Goal: Information Seeking & Learning: Understand process/instructions

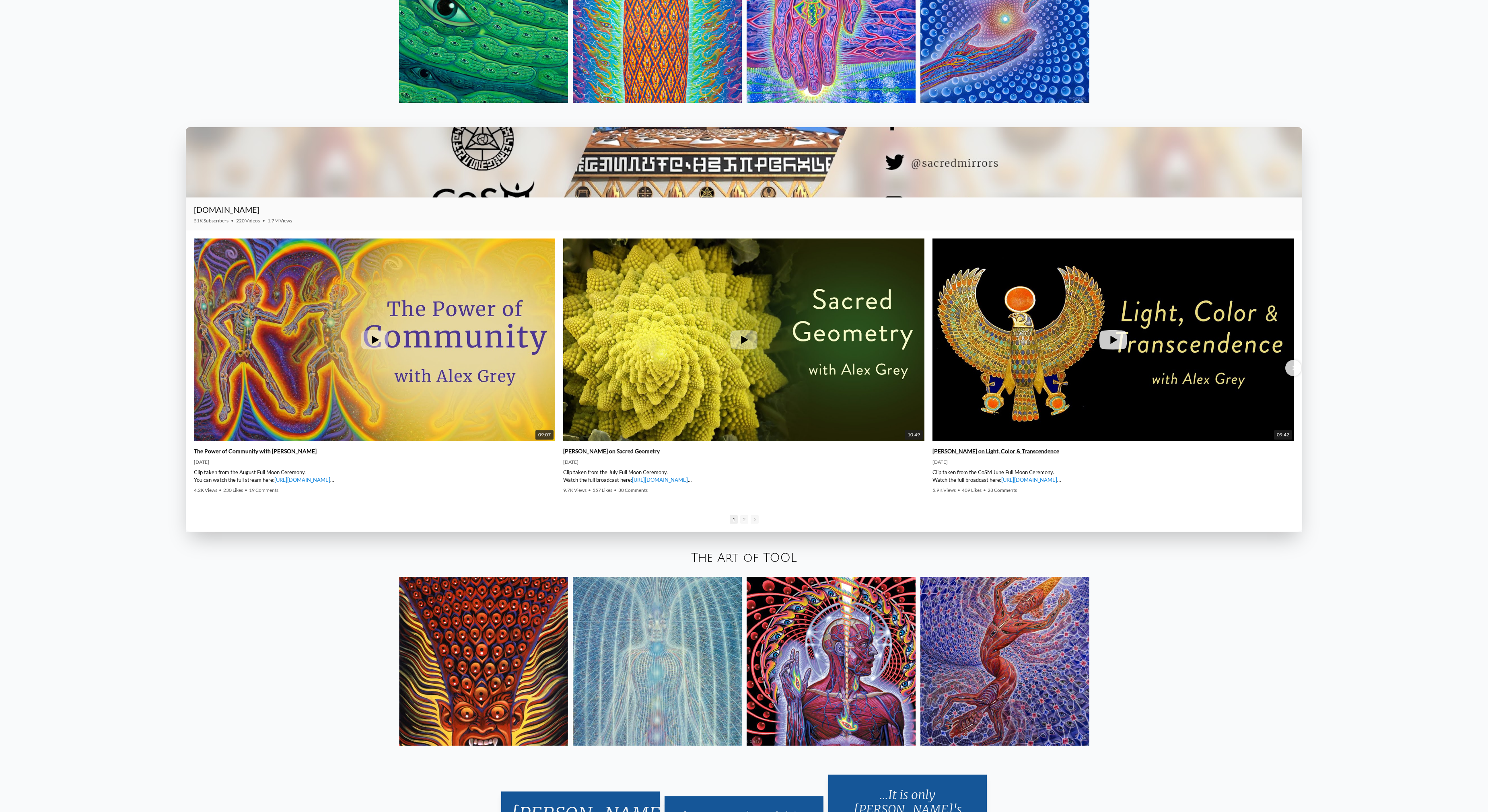
scroll to position [1880, 0]
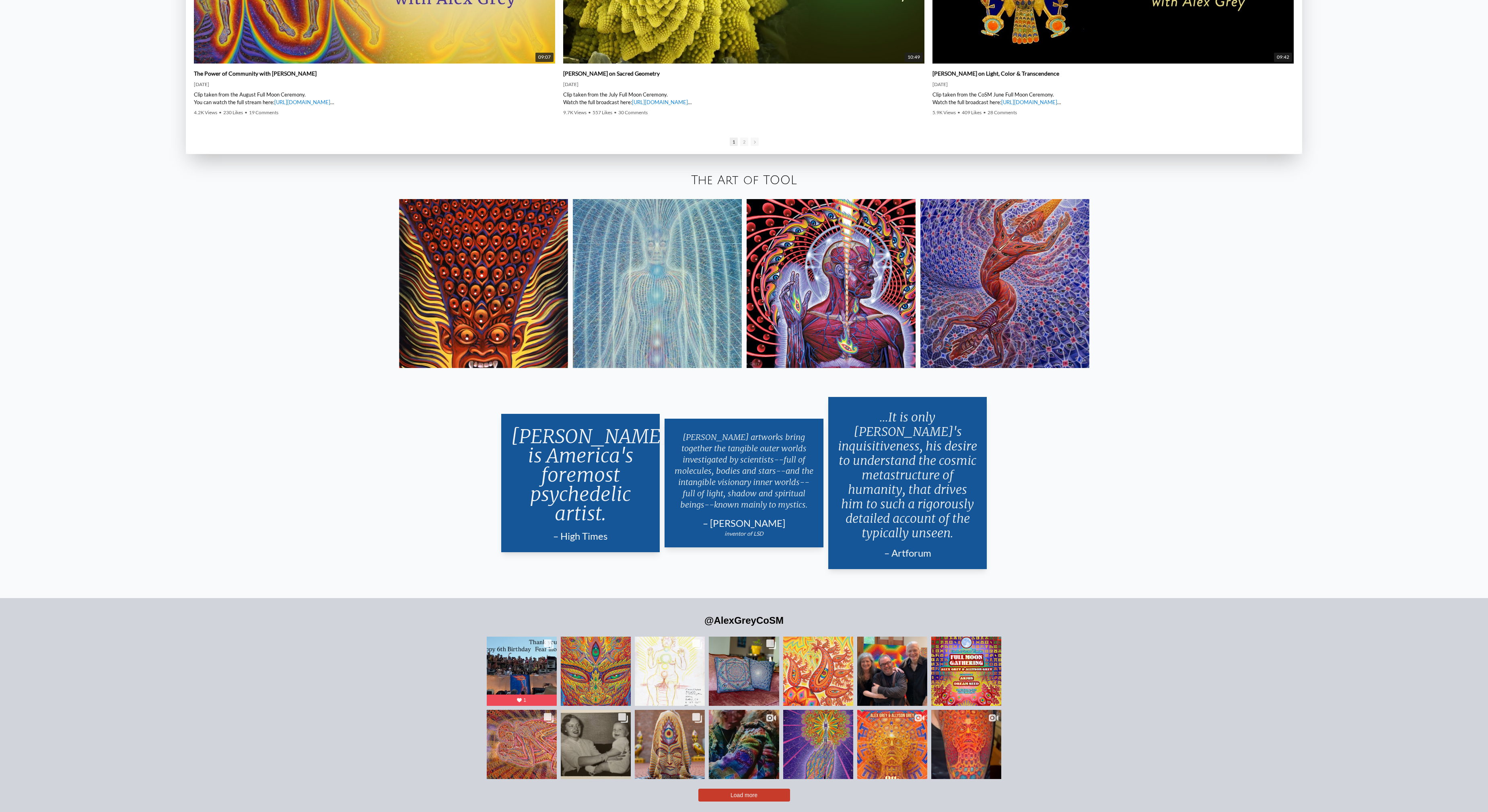
scroll to position [2068, 0]
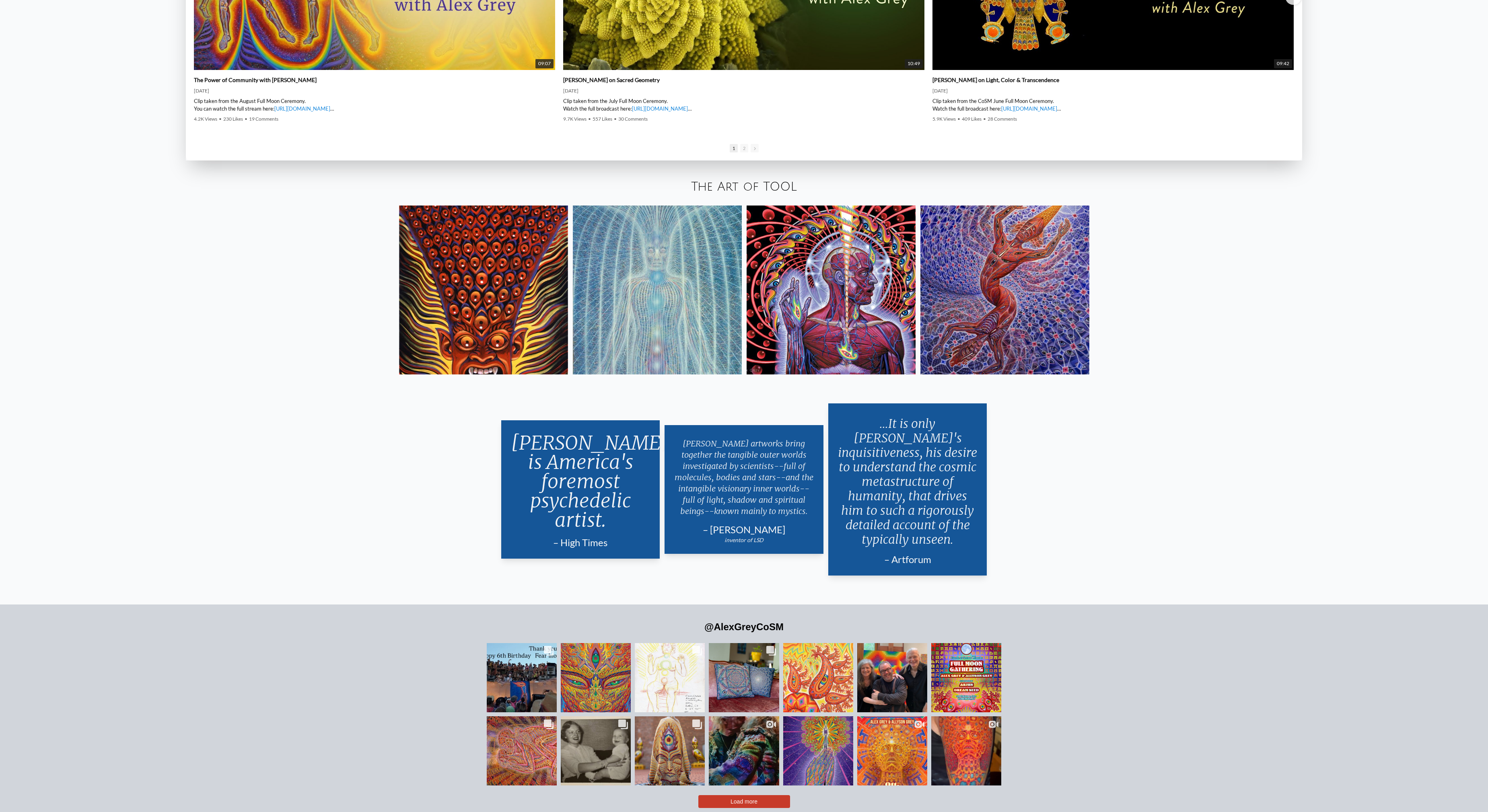
click at [542, 340] on img at bounding box center [483, 289] width 169 height 169
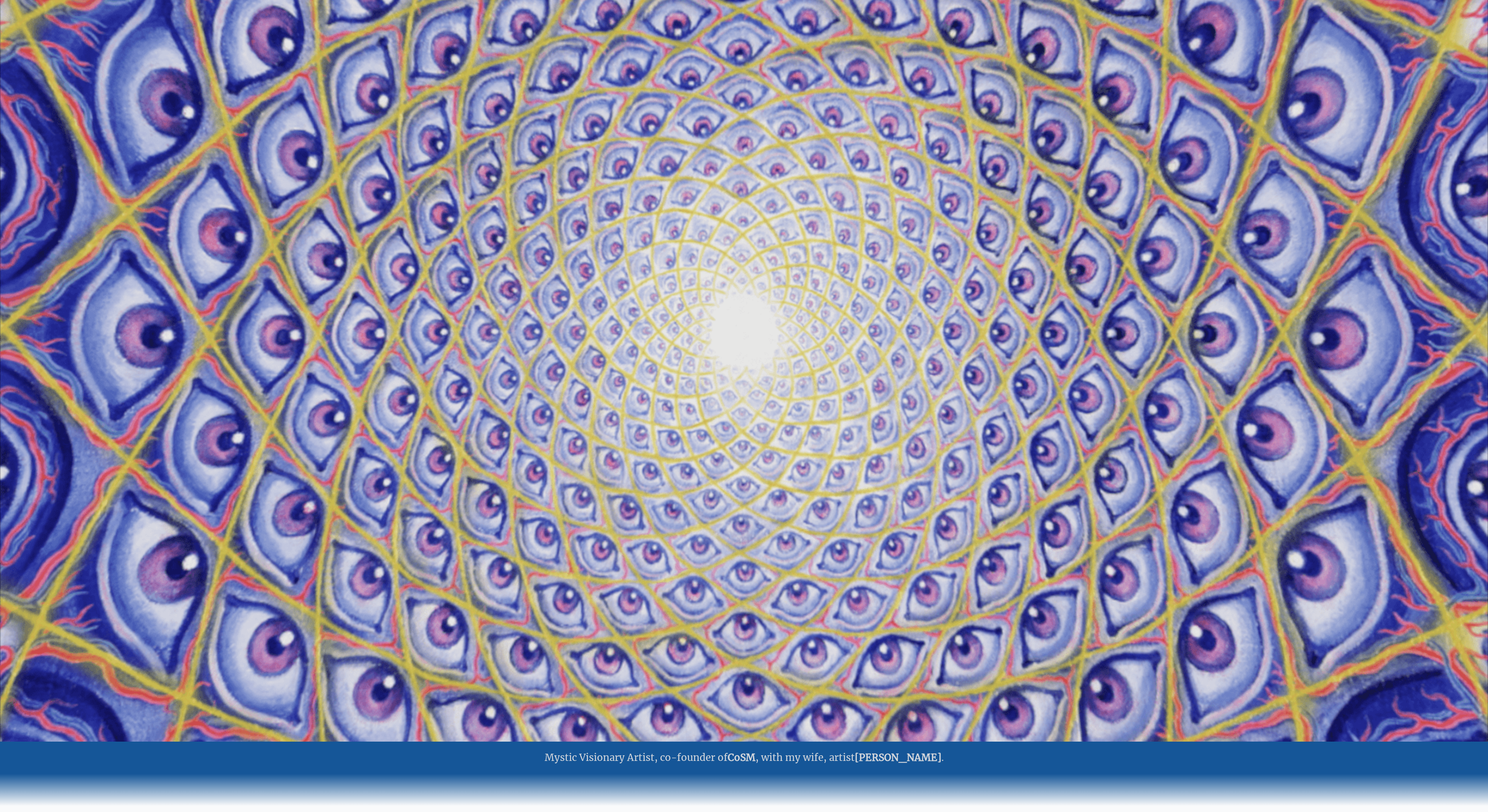
scroll to position [0, 0]
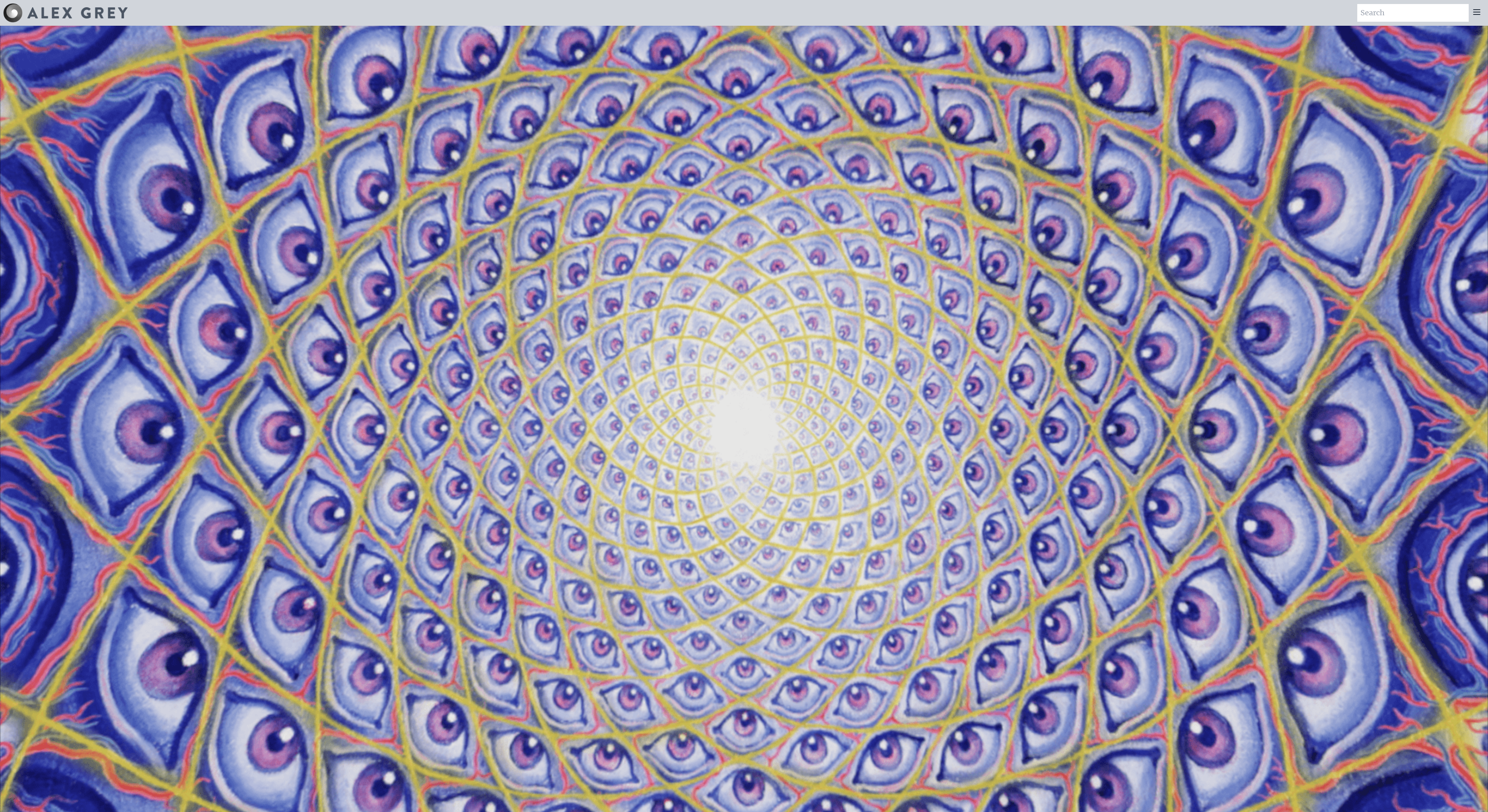
click at [1480, 11] on icon at bounding box center [1476, 12] width 10 height 10
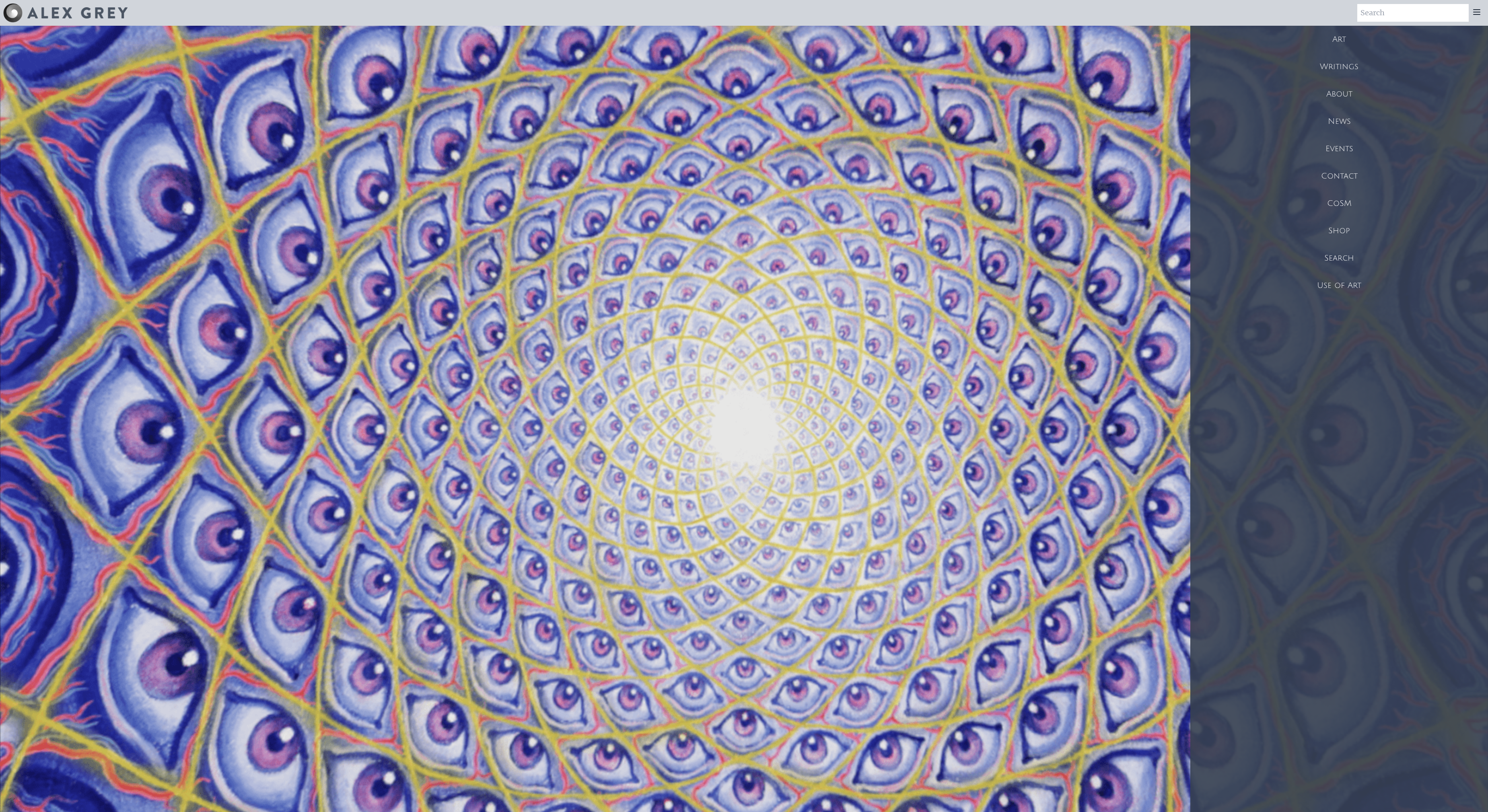
click at [1339, 285] on div "Use of Art" at bounding box center [1339, 285] width 298 height 28
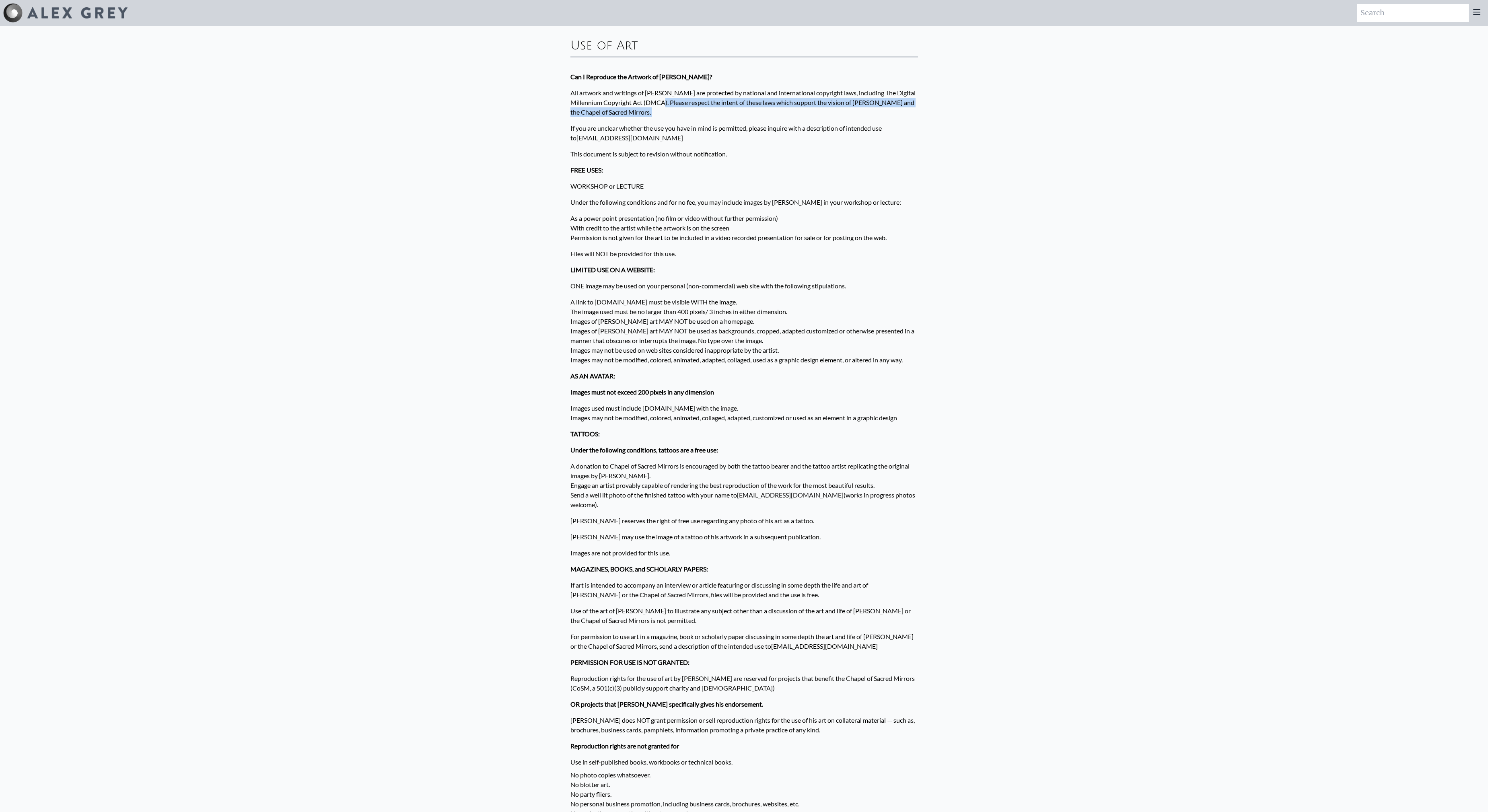
drag, startPoint x: 676, startPoint y: 103, endPoint x: 688, endPoint y: 121, distance: 21.6
click at [688, 121] on div "Use of Art Can I Reproduce the Artwork of Alex Grey? All artwork and writings o…" at bounding box center [744, 466] width 360 height 880
click at [688, 121] on p "If you are unclear whether the use you have in mind is permitted, please inquir…" at bounding box center [744, 133] width 348 height 26
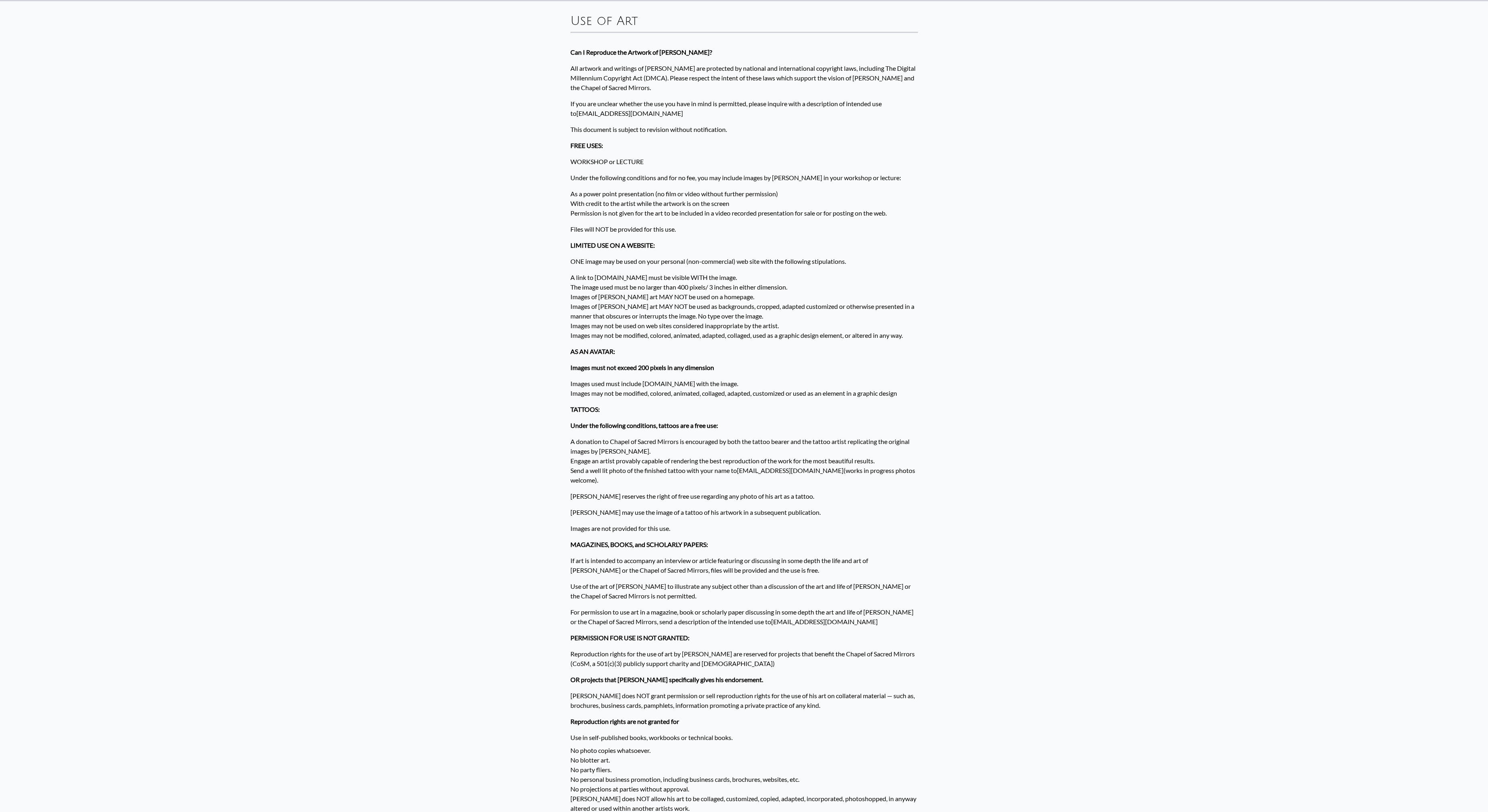
scroll to position [46, 0]
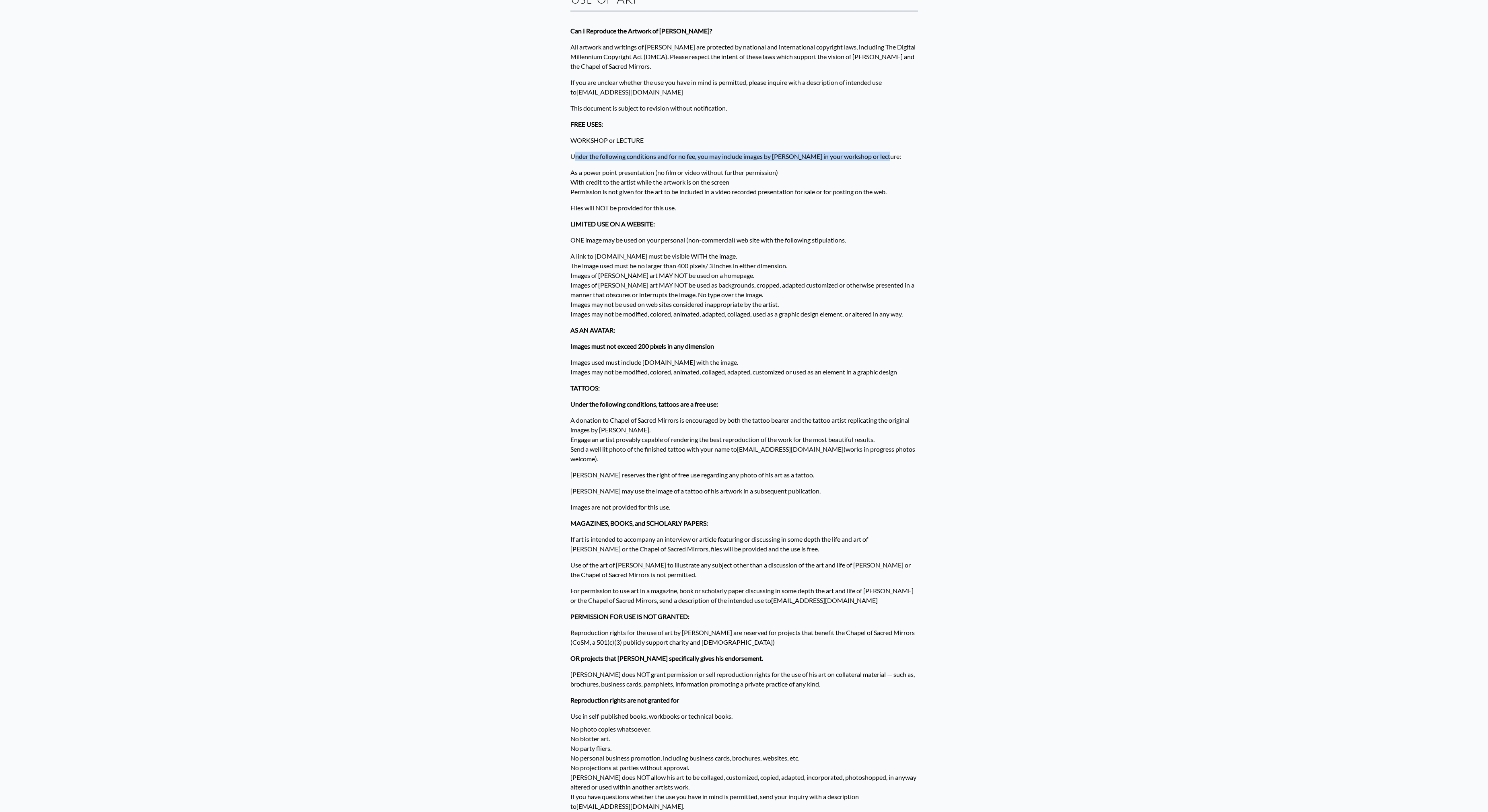
drag, startPoint x: 575, startPoint y: 155, endPoint x: 851, endPoint y: 163, distance: 276.1
click at [851, 163] on p "Under the following conditions and for no fee, you may include images by Alex G…" at bounding box center [744, 157] width 348 height 16
click at [670, 182] on p "As a power point presentation (no film or video without further permission) Wit…" at bounding box center [744, 182] width 348 height 35
drag, startPoint x: 593, startPoint y: 173, endPoint x: 733, endPoint y: 186, distance: 140.6
click at [733, 186] on p "As a power point presentation (no film or video without further permission) Wit…" at bounding box center [744, 182] width 348 height 35
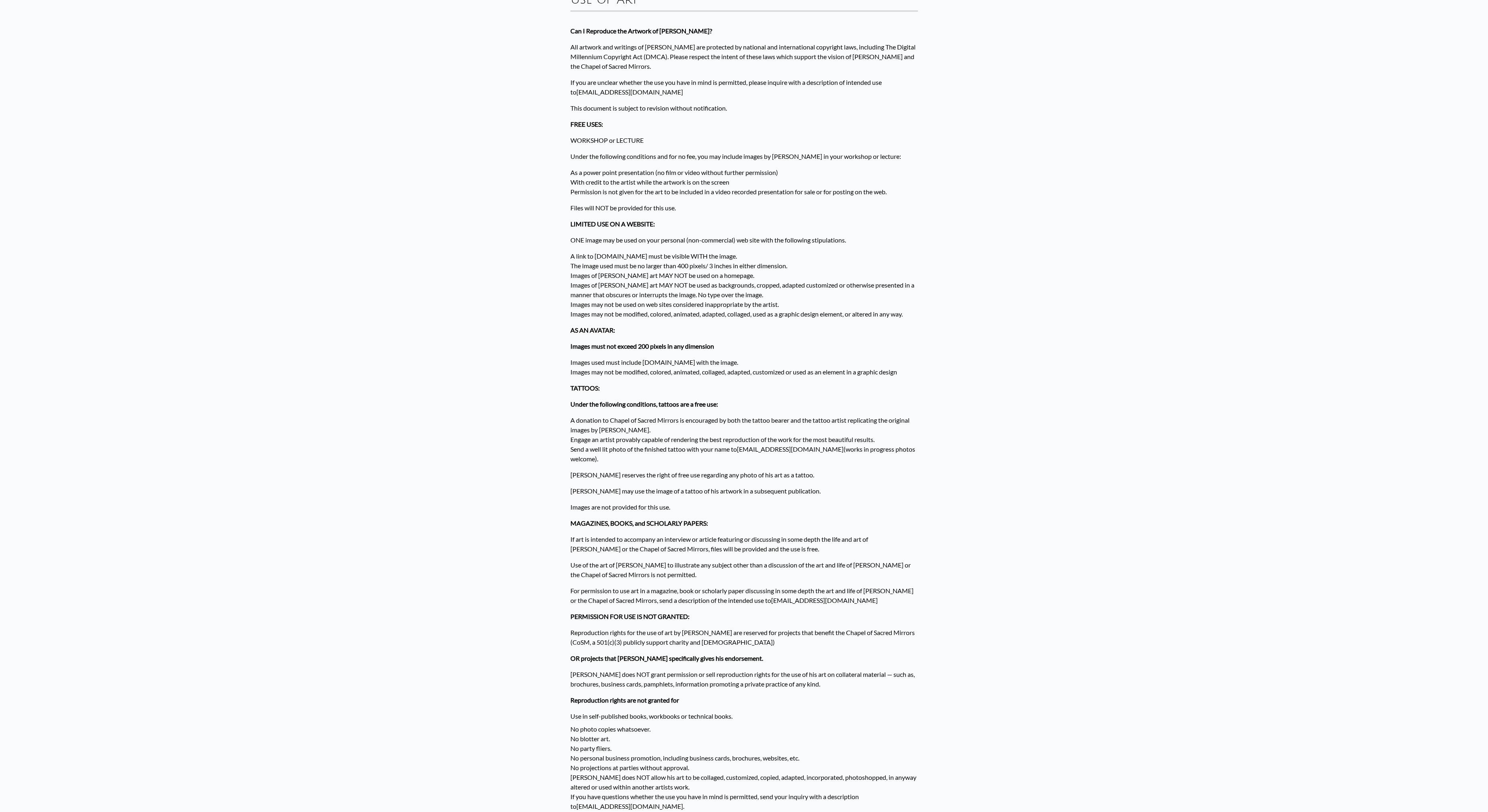
click at [733, 186] on p "As a power point presentation (no film or video without further permission) Wit…" at bounding box center [744, 182] width 348 height 35
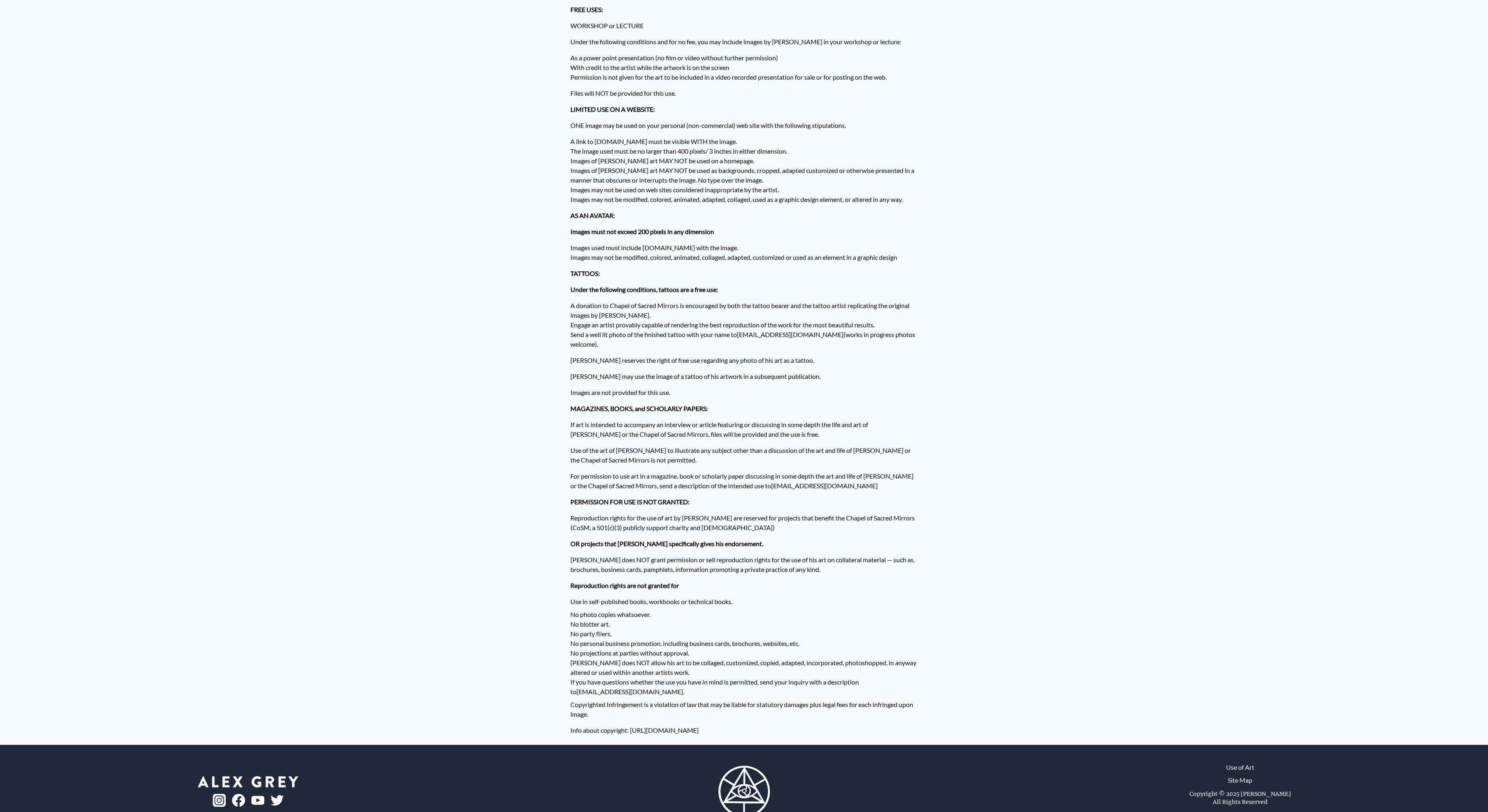
scroll to position [177, 0]
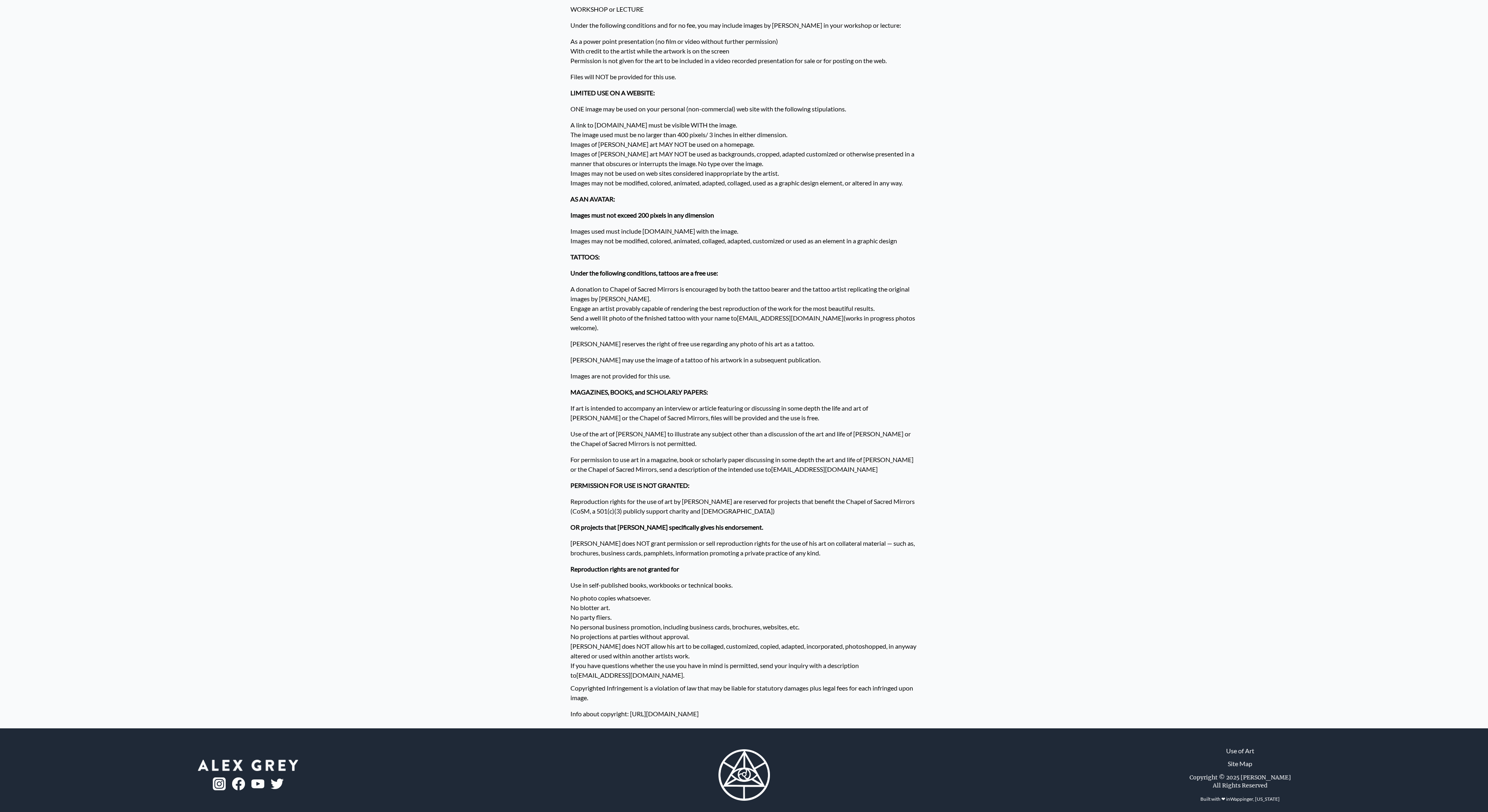
click at [597, 613] on li "No party fliers." at bounding box center [744, 618] width 348 height 10
click at [596, 613] on li "No party fliers." at bounding box center [744, 618] width 348 height 10
click at [497, 557] on div "Use of Art Can I Reproduce the Artwork of Alex Grey? All artwork and writings o…" at bounding box center [744, 289] width 1488 height 880
click at [573, 622] on li "No personal business promotion, including business cards, brochures, websites, …" at bounding box center [744, 626] width 348 height 10
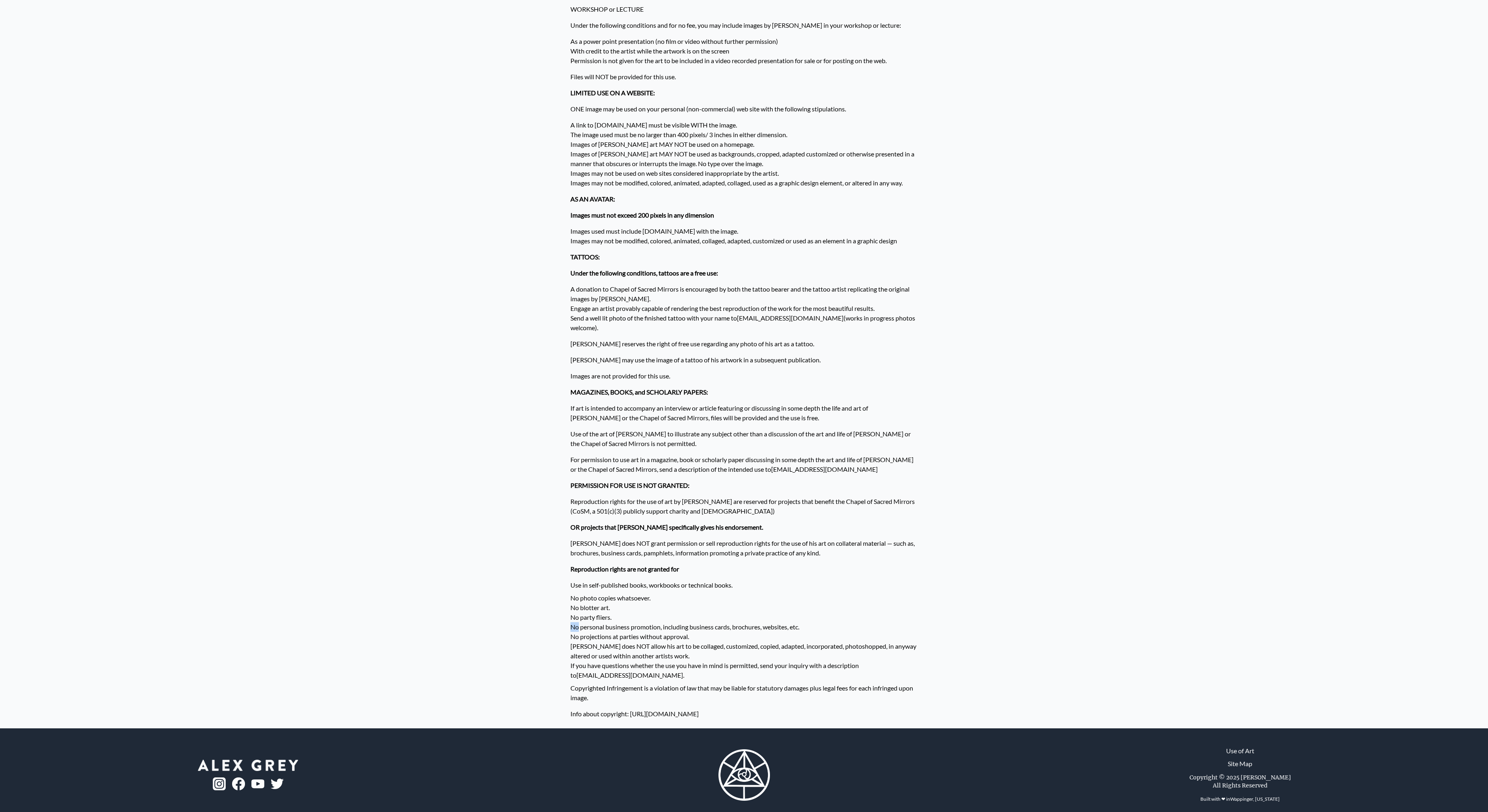
click at [573, 622] on li "No personal business promotion, including business cards, brochures, websites, …" at bounding box center [744, 626] width 348 height 10
click at [522, 584] on div "Use of Art Can I Reproduce the Artwork of Alex Grey? All artwork and writings o…" at bounding box center [744, 289] width 1488 height 880
click at [607, 632] on li "No projections at parties without approval." at bounding box center [744, 636] width 348 height 10
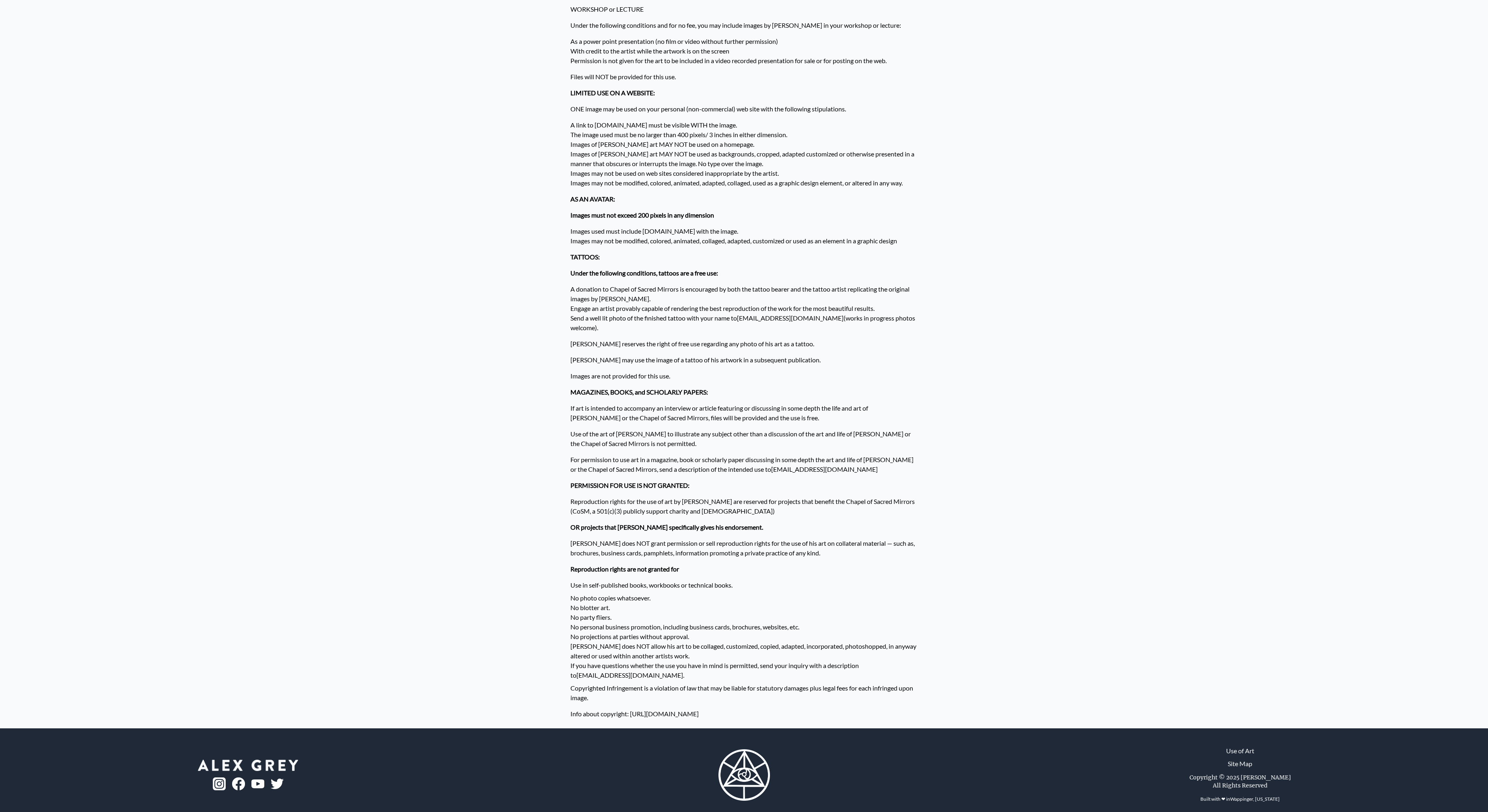
click at [607, 632] on li "No projections at parties without approval." at bounding box center [744, 636] width 348 height 10
click at [448, 597] on div "Use of Art Can I Reproduce the Artwork of Alex Grey? All artwork and writings o…" at bounding box center [744, 289] width 1488 height 880
click at [590, 632] on li "No projections at parties without approval." at bounding box center [744, 636] width 348 height 10
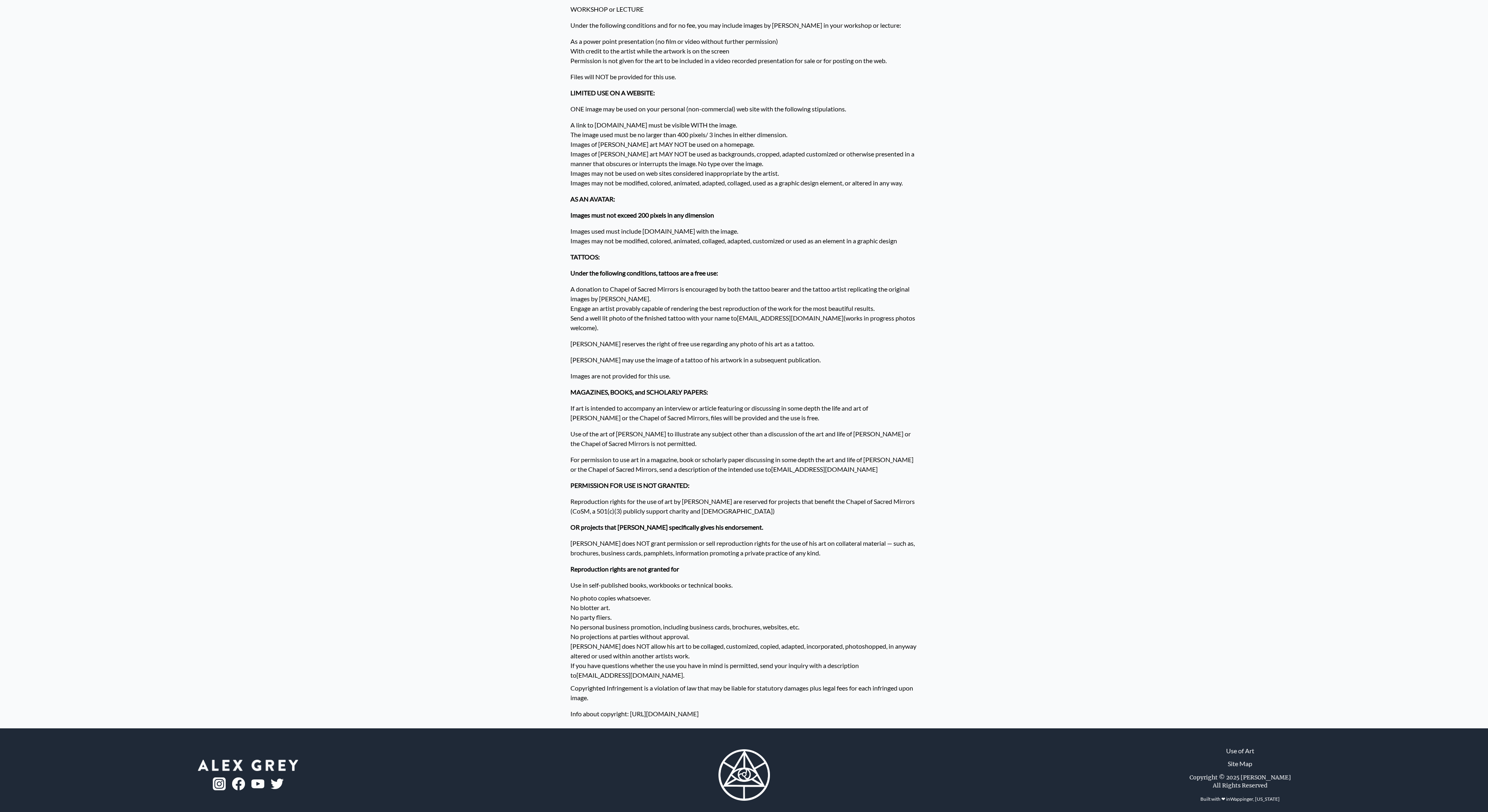
click at [592, 642] on li "Alex does NOT allow his art to be collaged, customized, copied, adapted, incorp…" at bounding box center [744, 652] width 348 height 20
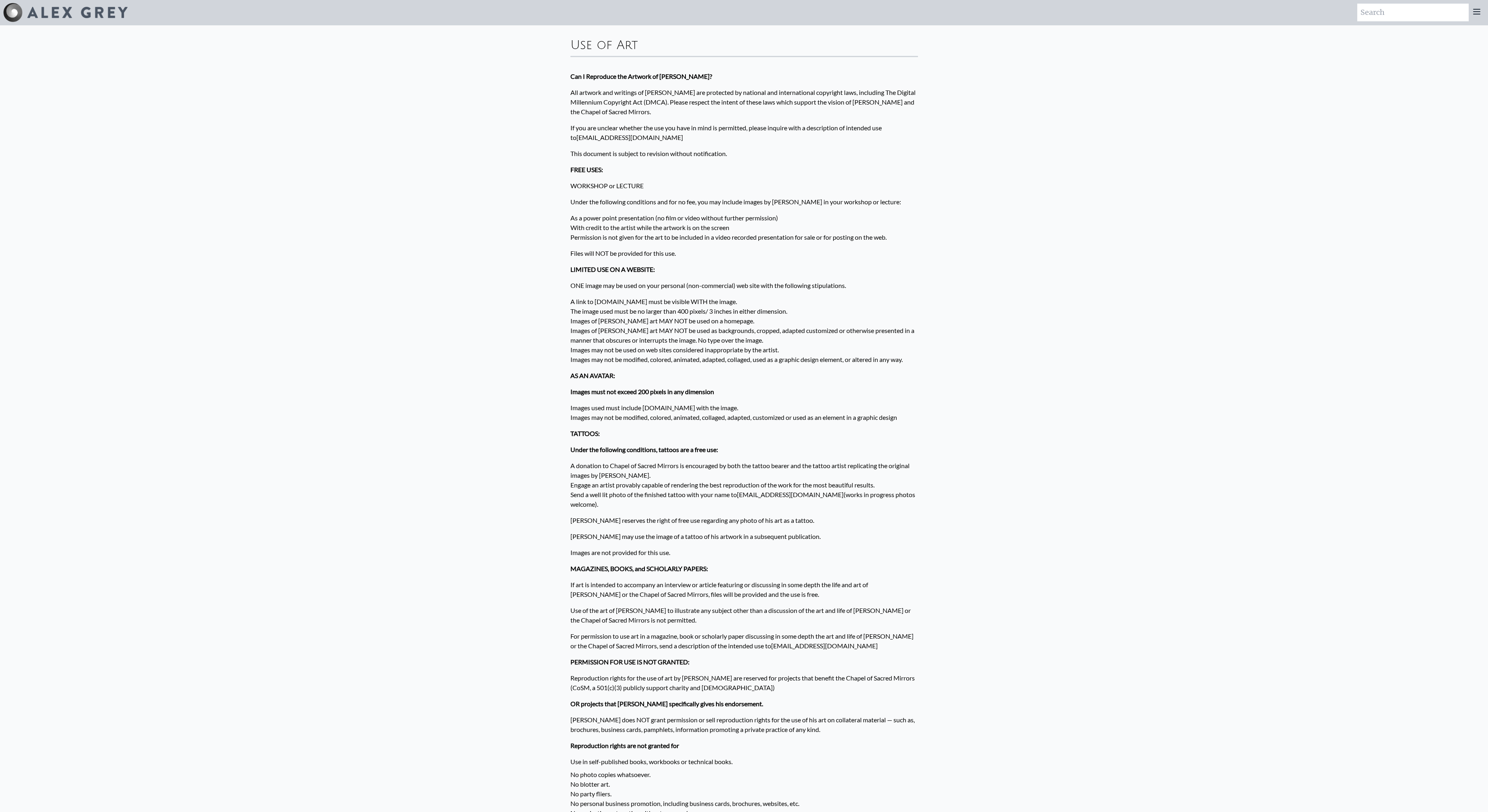
scroll to position [0, 0]
click at [1479, 13] on icon at bounding box center [1476, 12] width 10 height 10
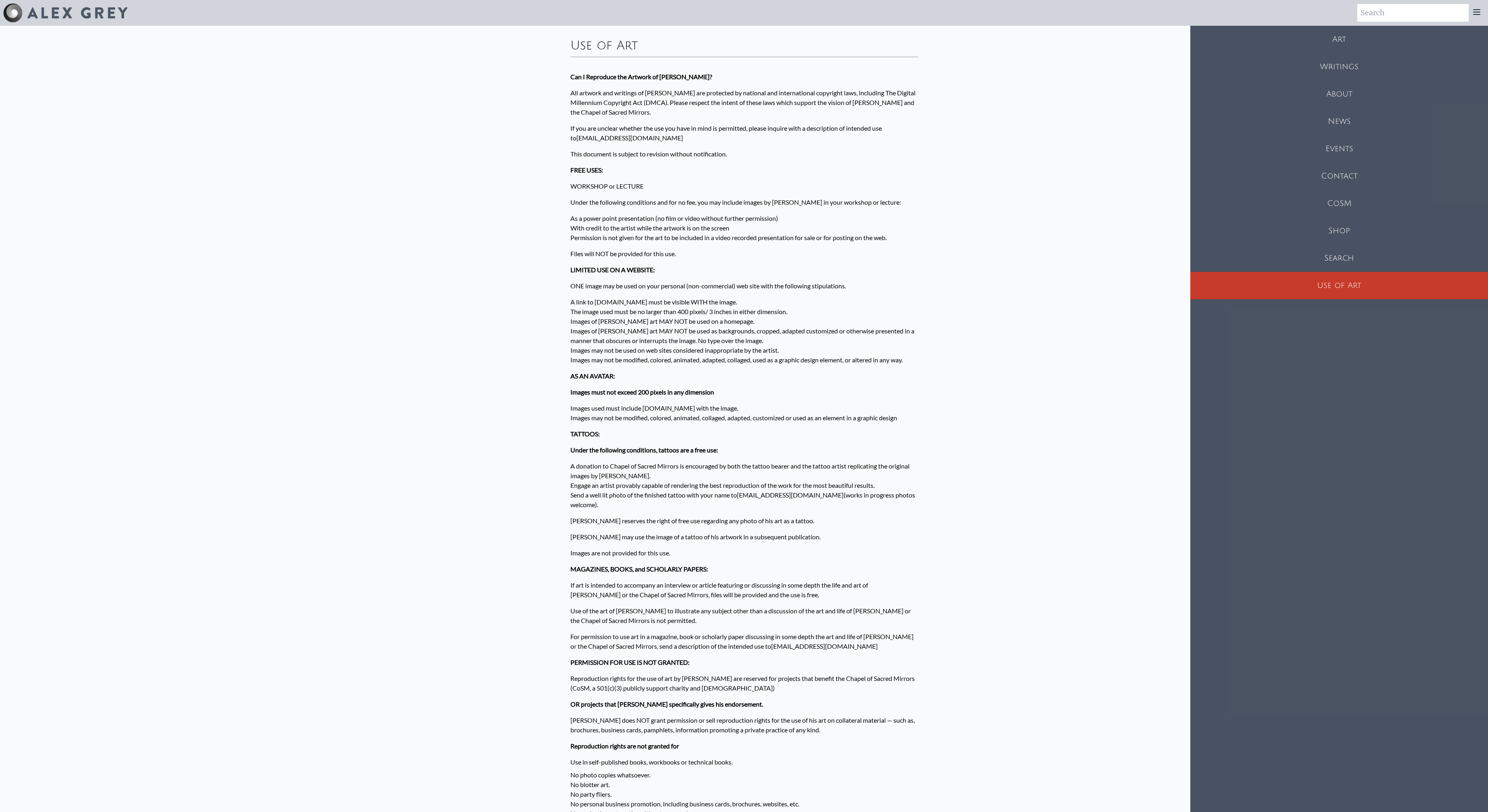
click at [1329, 45] on div "Art" at bounding box center [1339, 39] width 298 height 28
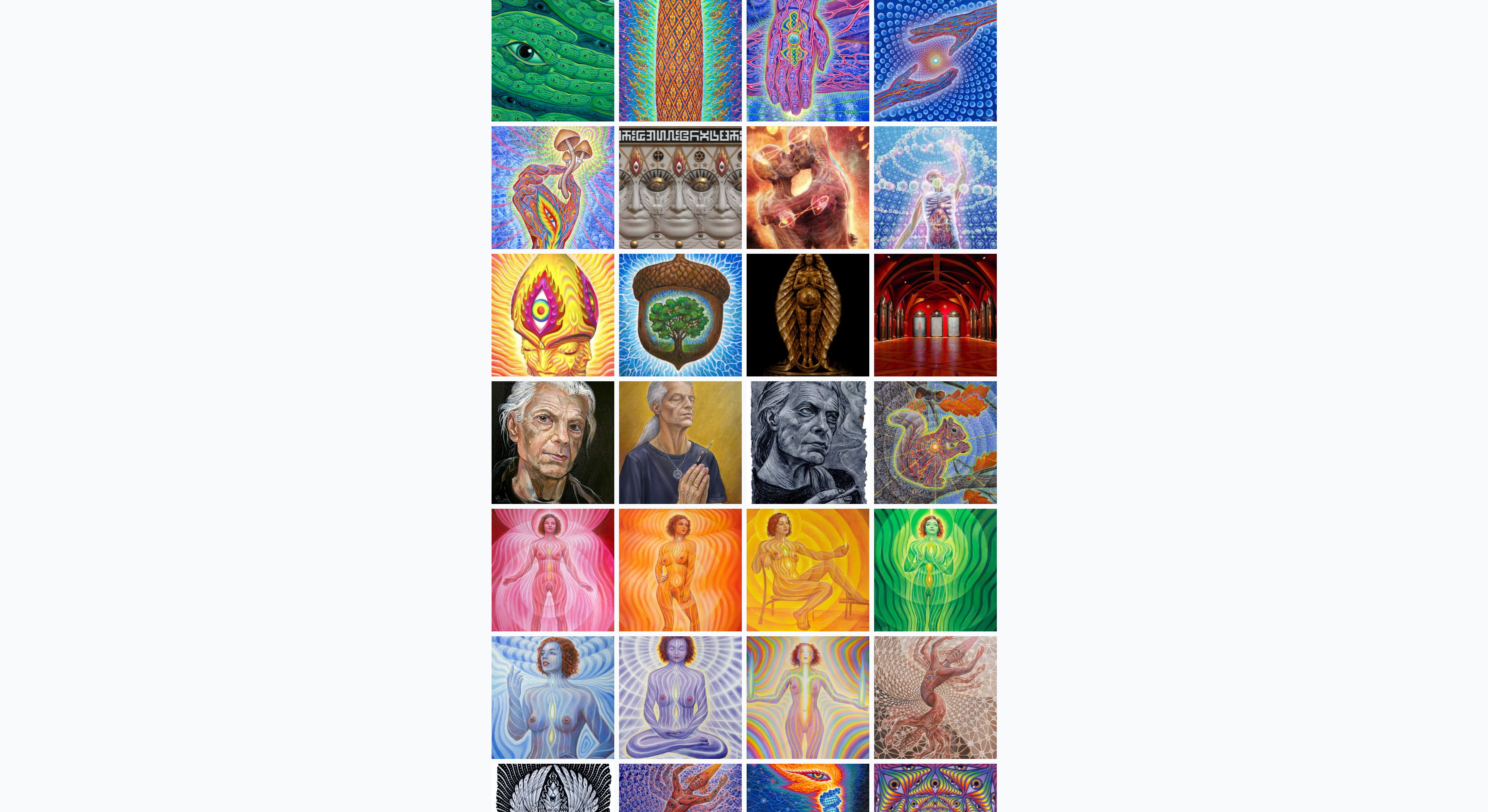
scroll to position [91, 0]
click at [648, 340] on img at bounding box center [680, 314] width 123 height 123
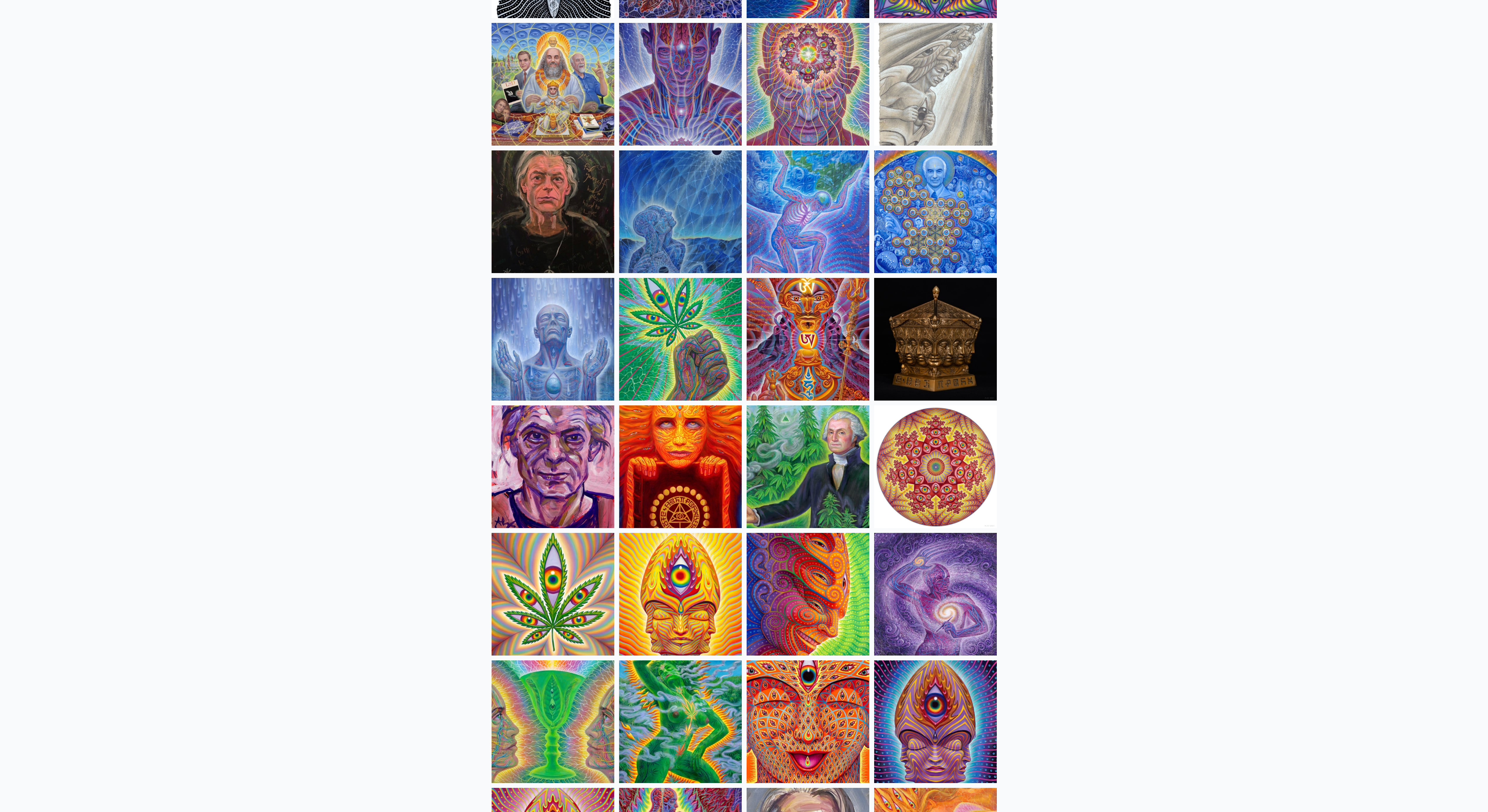
scroll to position [1009, 0]
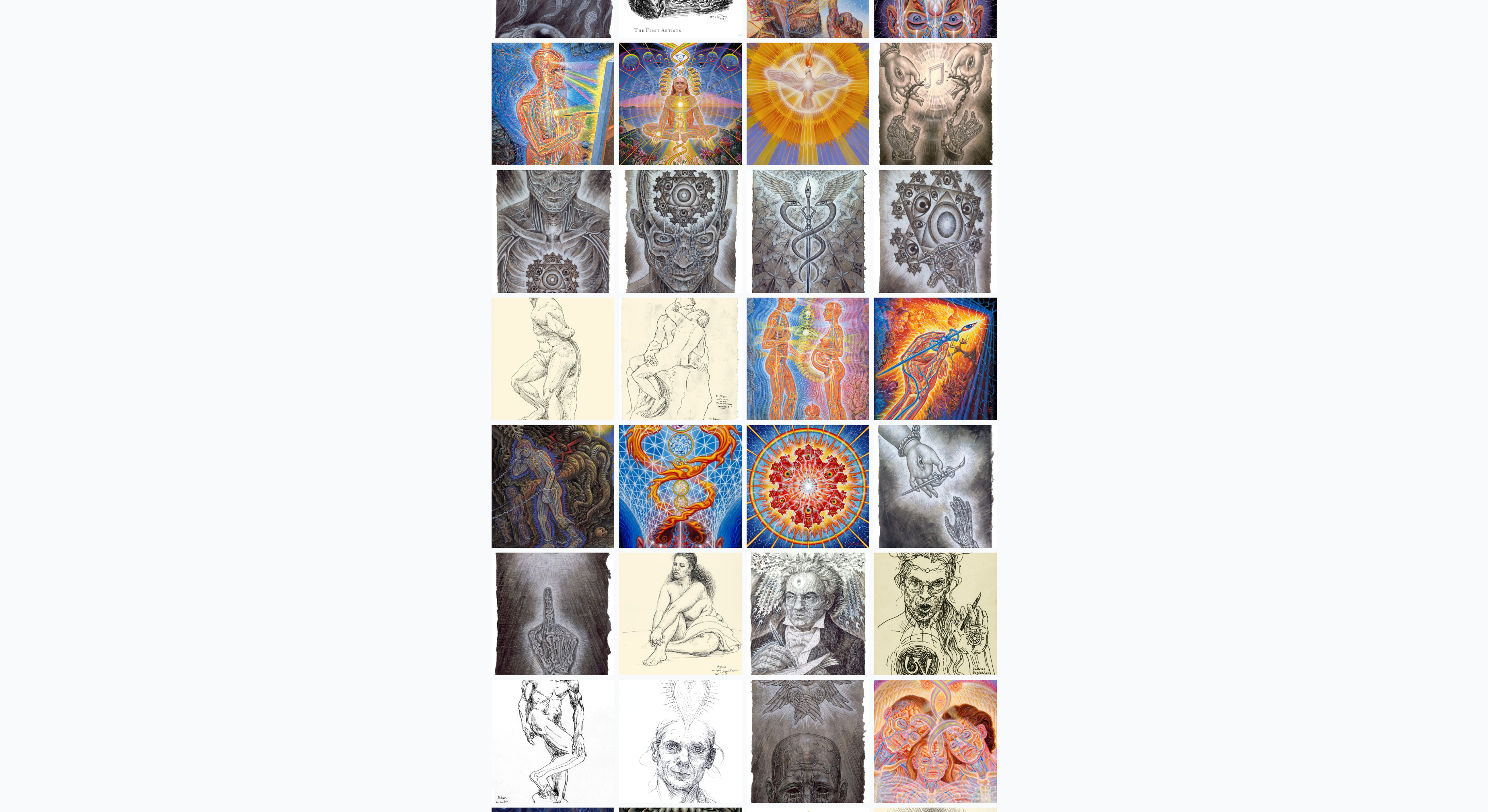
scroll to position [5912, 0]
